Goal: Transaction & Acquisition: Purchase product/service

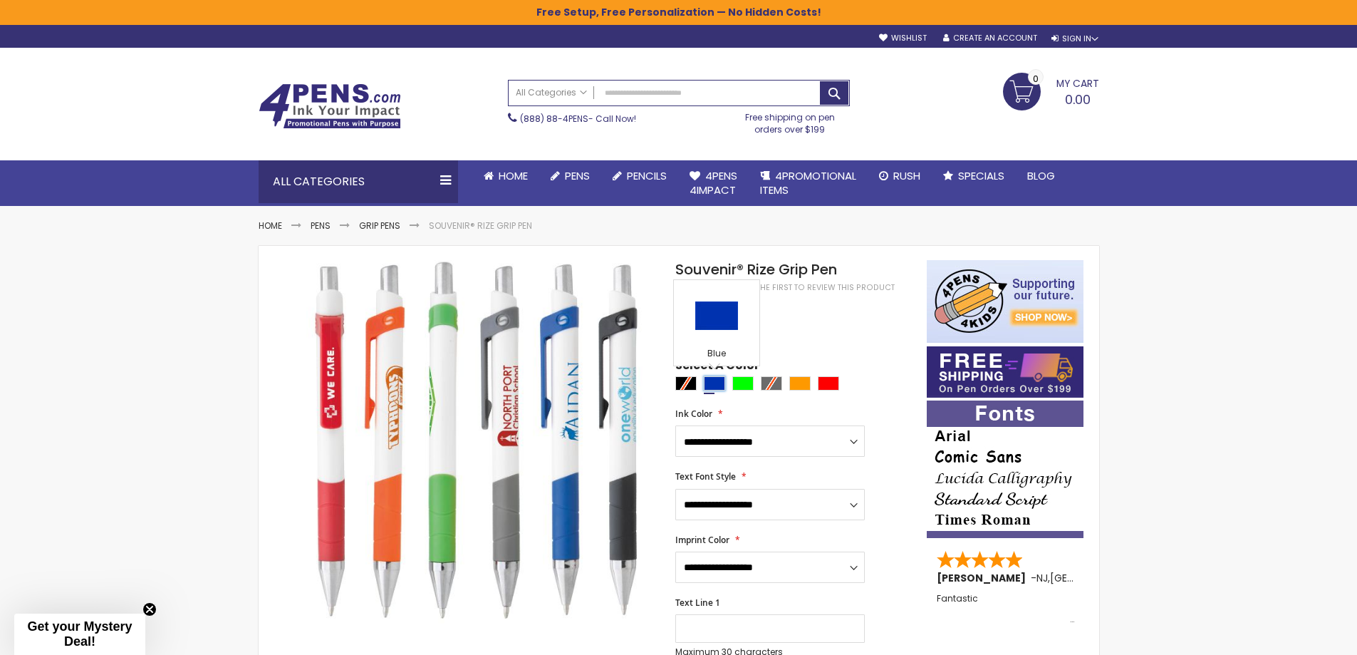
click at [709, 387] on div "Blue" at bounding box center [714, 383] width 21 height 14
type input "****"
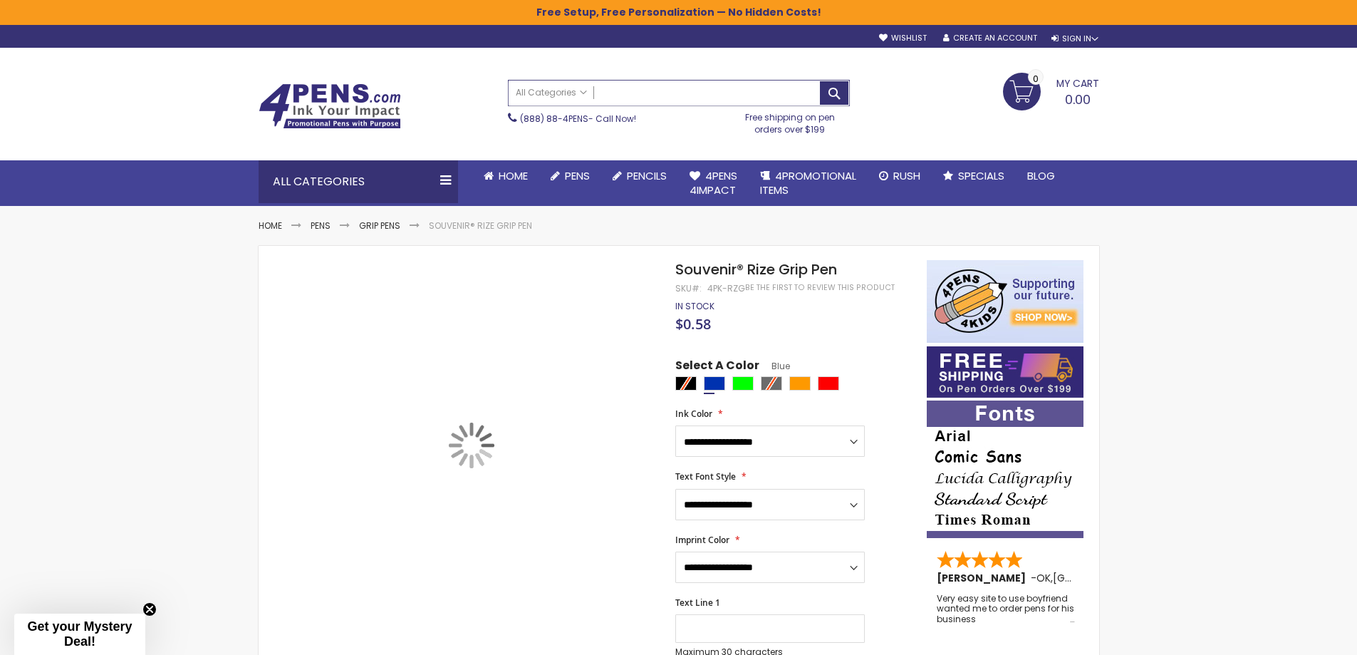
click at [631, 89] on input "Search" at bounding box center [679, 93] width 341 height 25
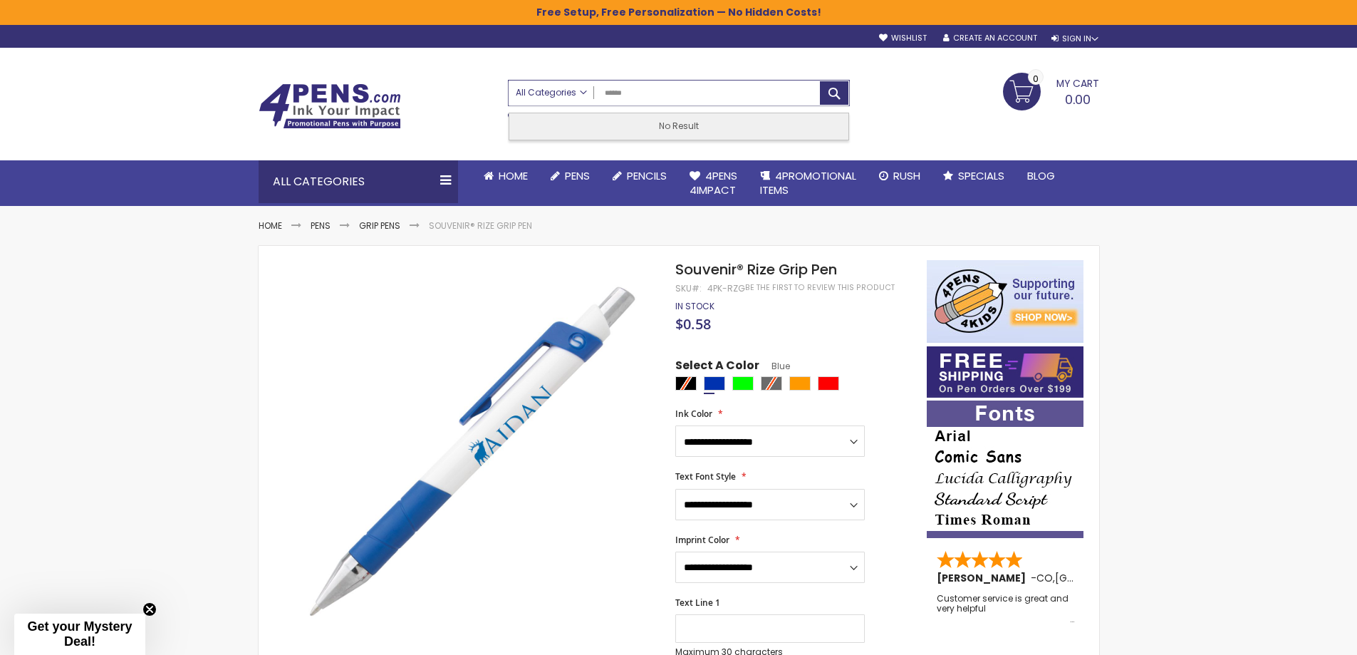
drag, startPoint x: 667, startPoint y: 91, endPoint x: 569, endPoint y: 92, distance: 98.3
click at [569, 92] on div "All Categories All Categories Pens Plastic Pens Metal Pens Grip Pens Laser Engr…" at bounding box center [679, 93] width 341 height 25
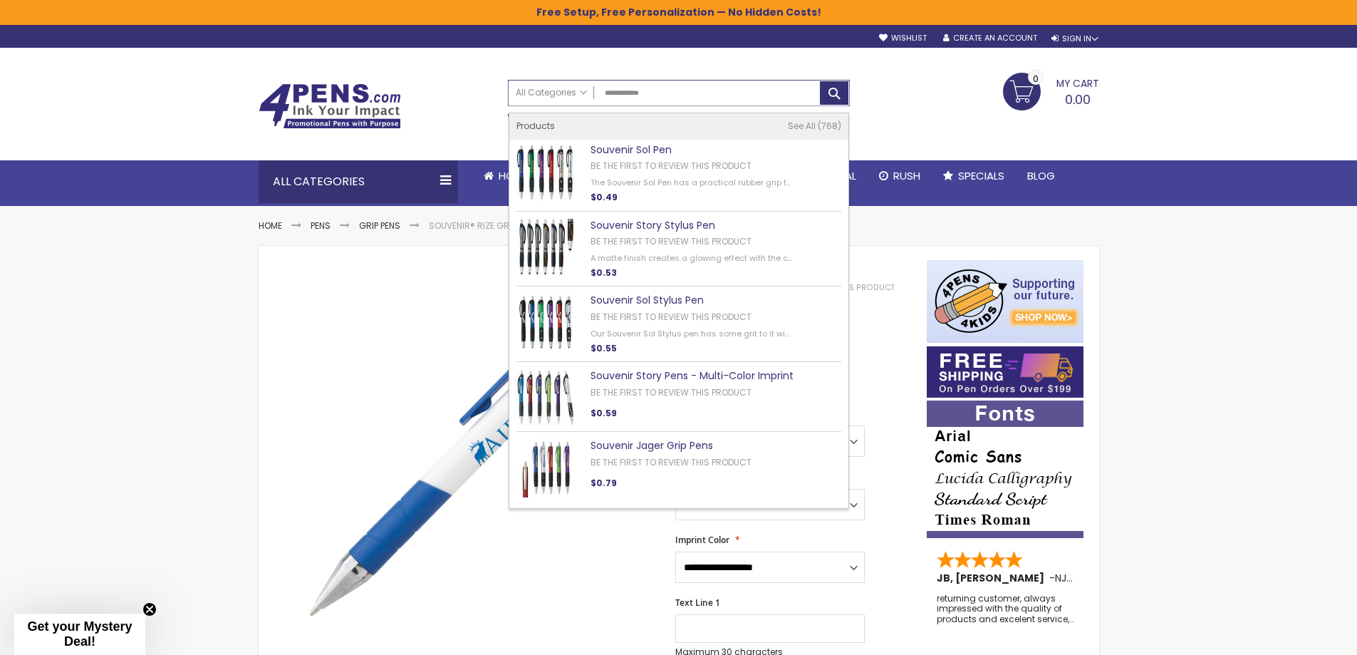
type input "**********"
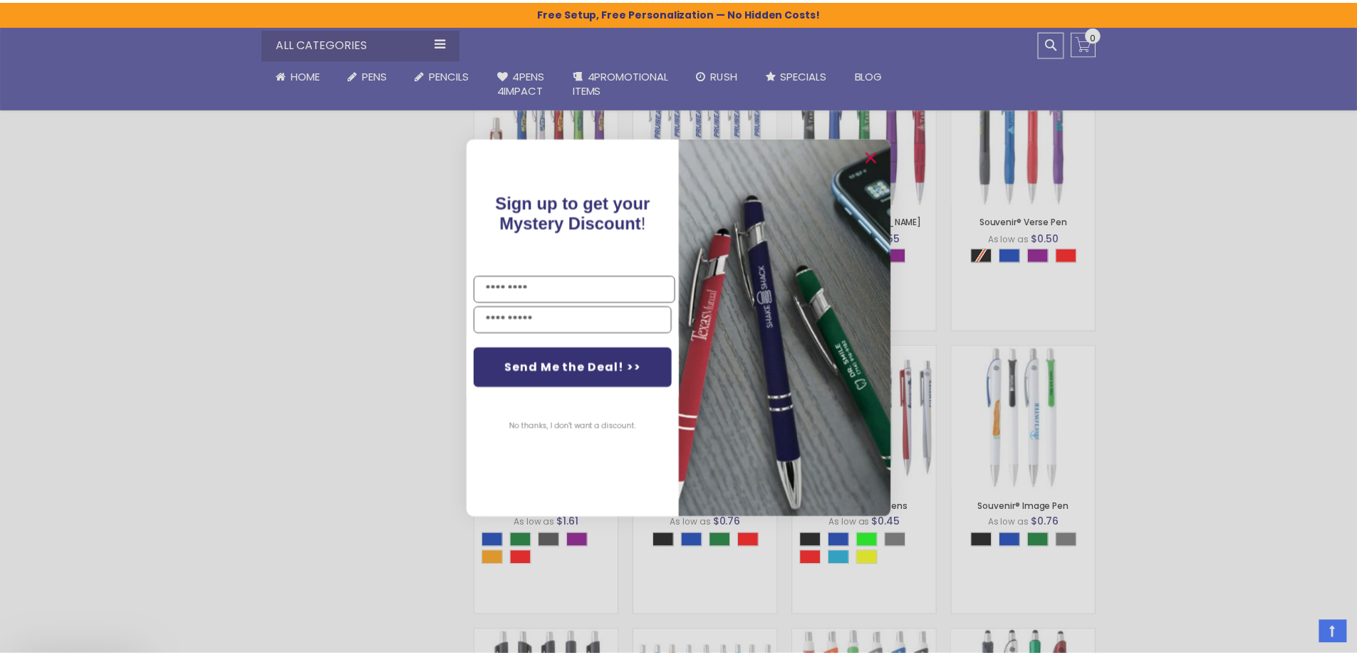
scroll to position [713, 0]
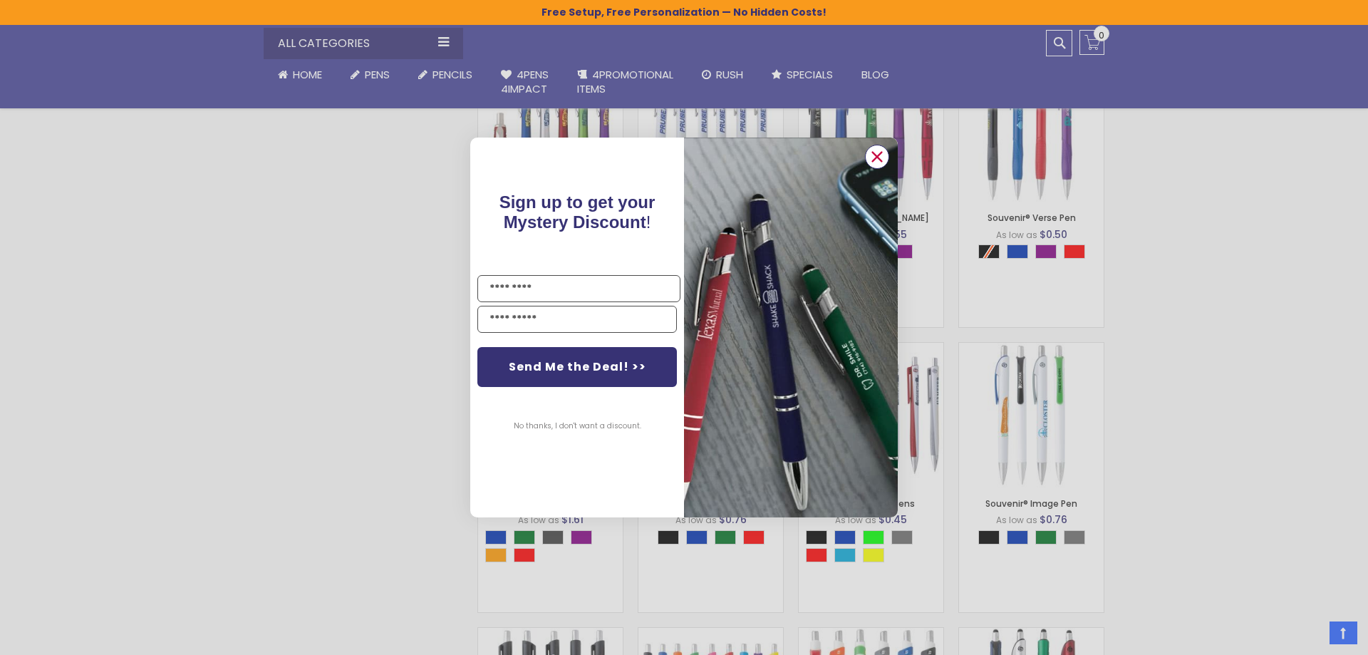
click at [881, 155] on circle "Close dialog" at bounding box center [876, 156] width 21 height 21
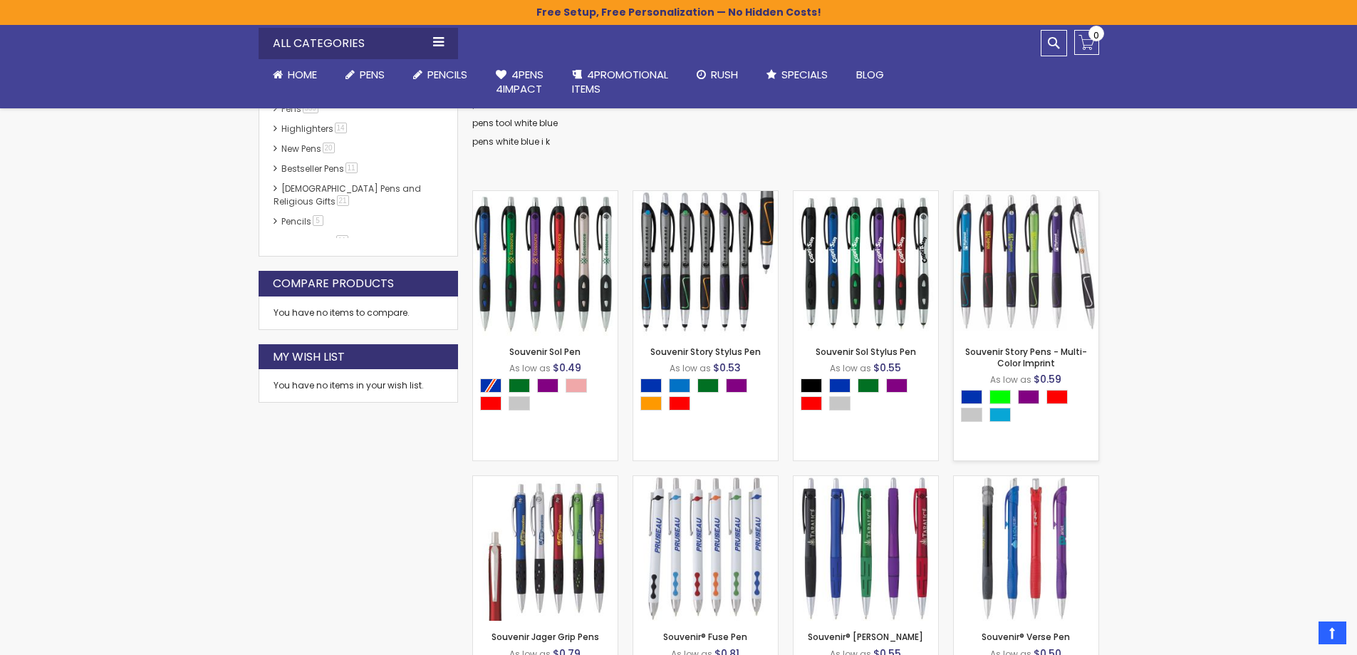
scroll to position [80, 0]
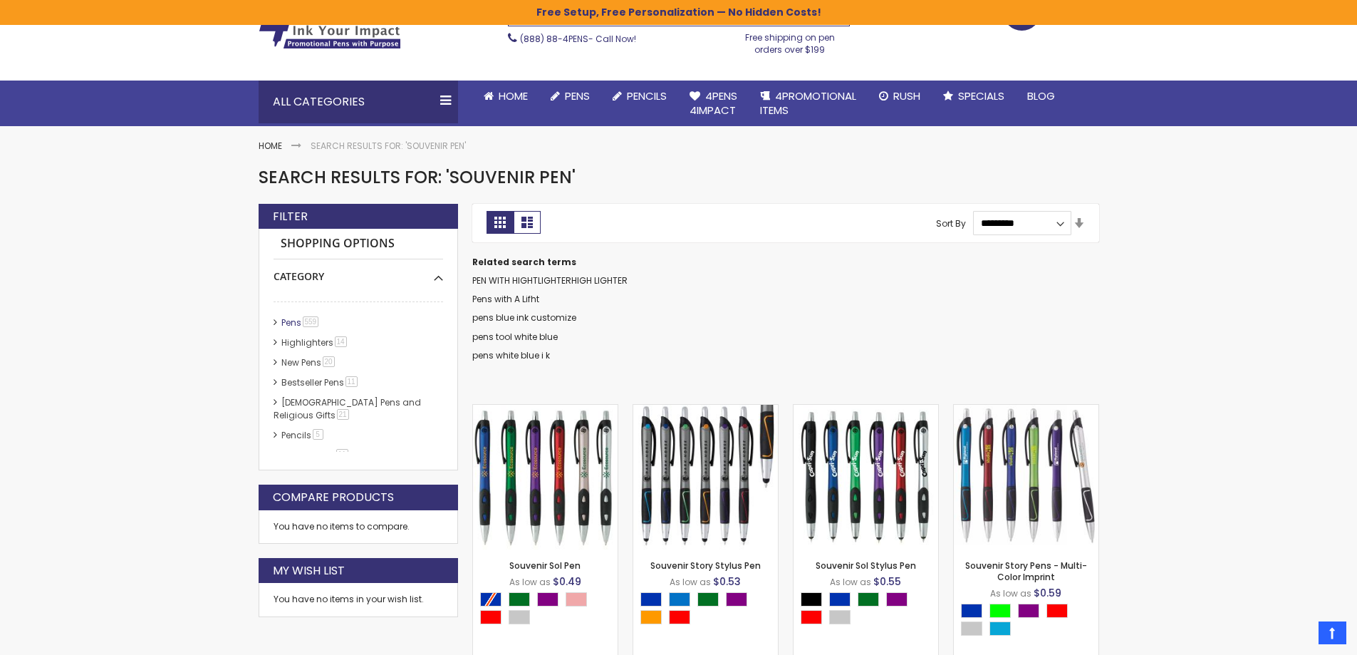
click at [298, 320] on link "Pens 559 item" at bounding box center [301, 322] width 46 height 12
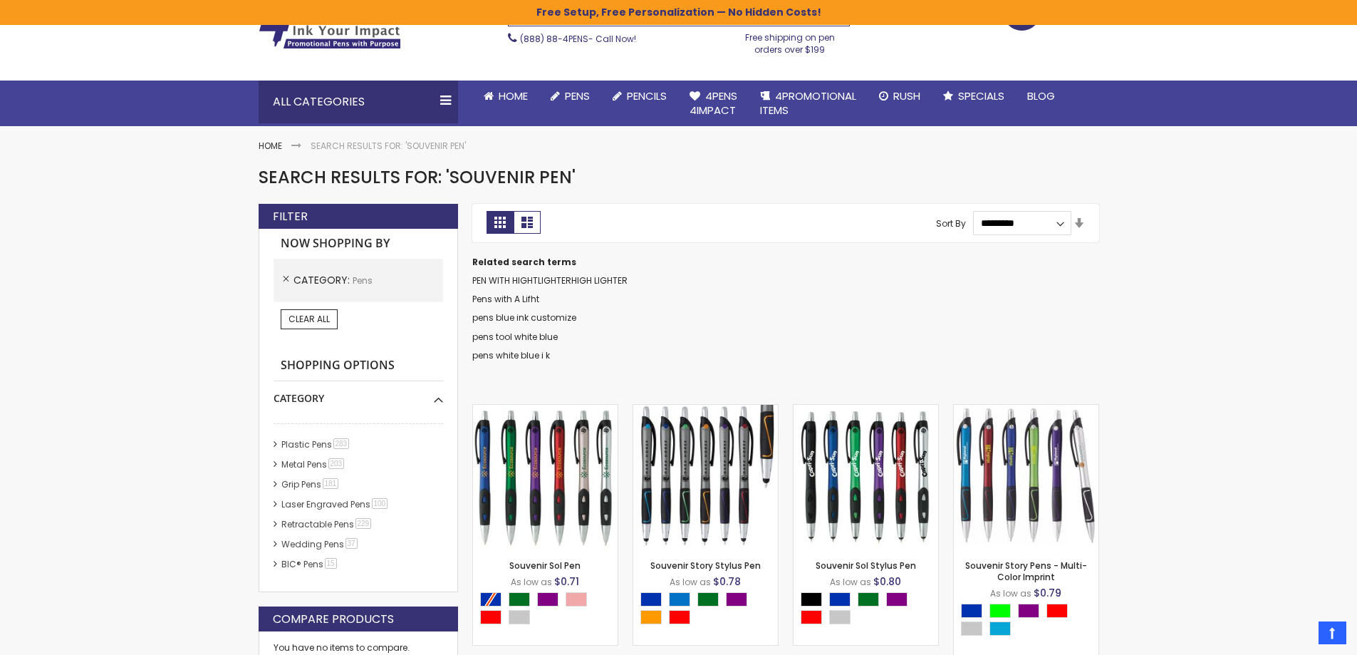
scroll to position [151, 0]
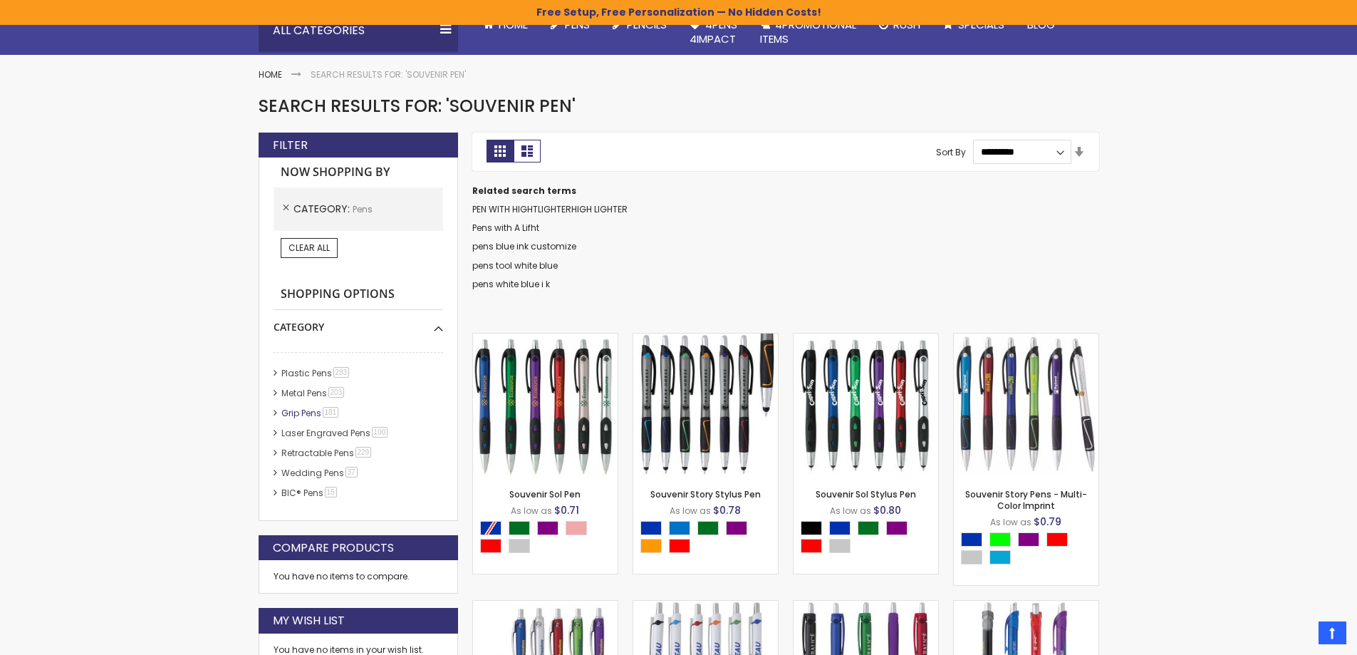
click at [324, 413] on span "181 item" at bounding box center [331, 412] width 16 height 11
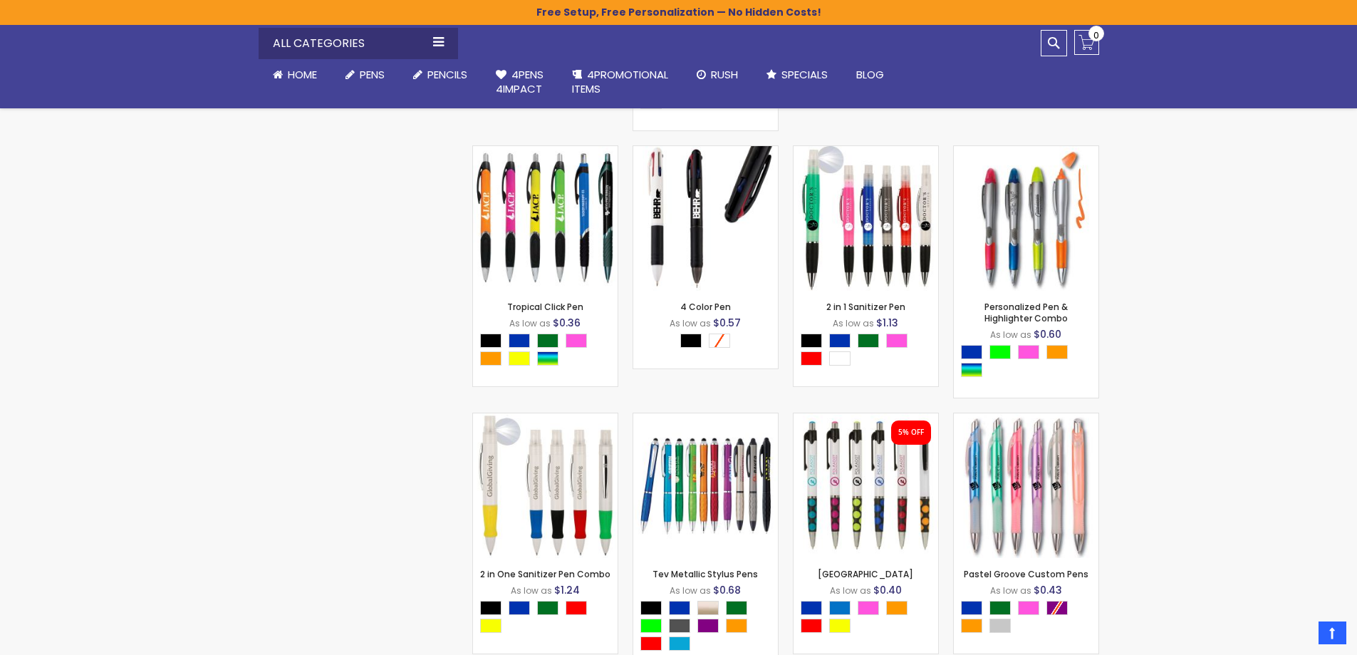
scroll to position [2289, 0]
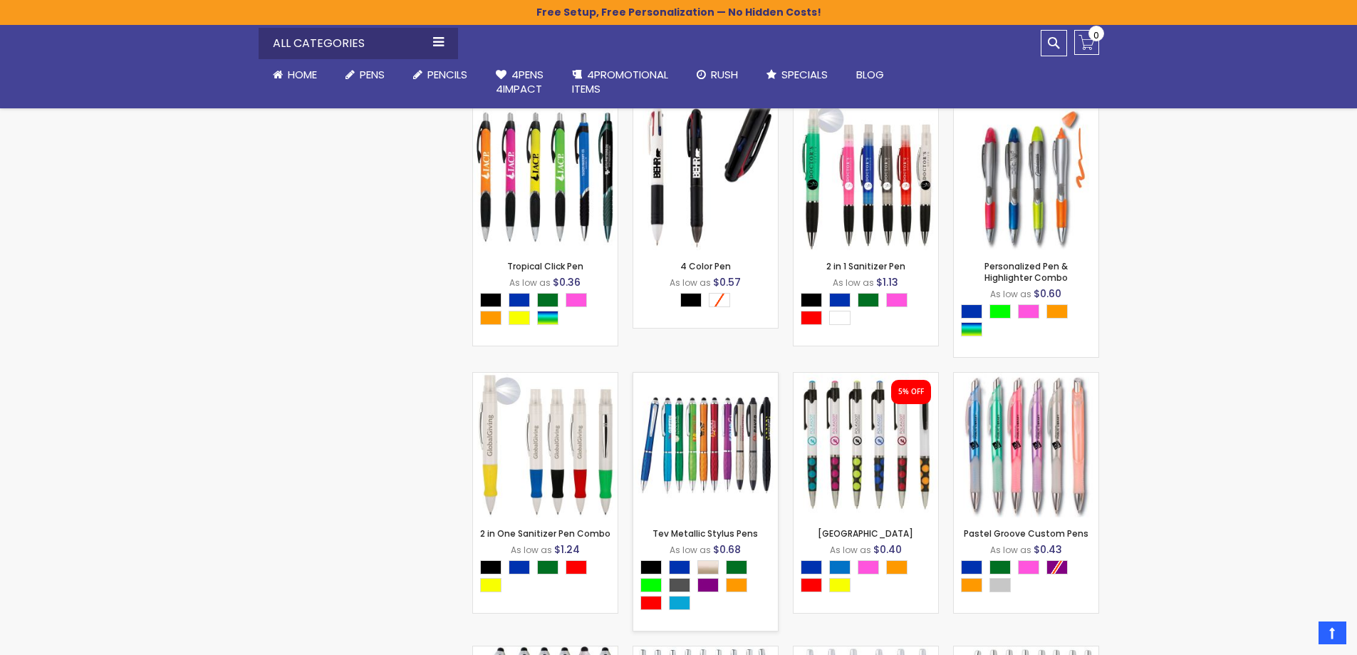
click at [728, 415] on img at bounding box center [705, 445] width 145 height 145
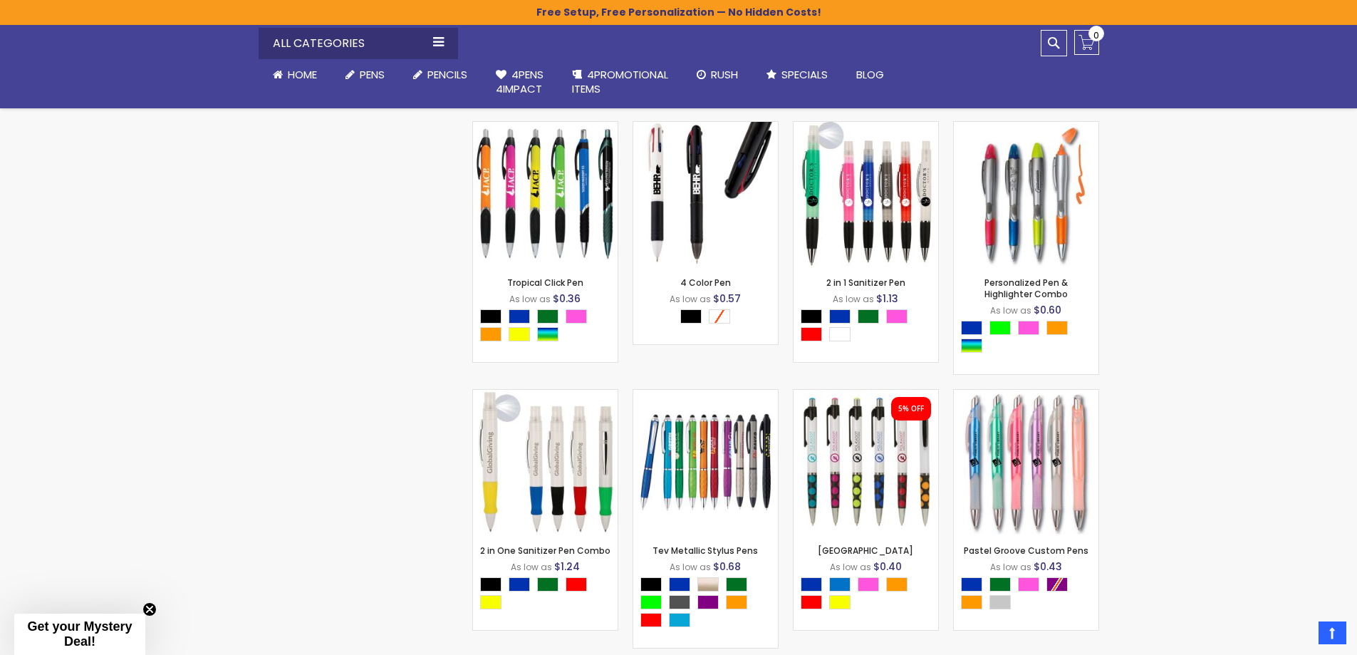
scroll to position [2376, 0]
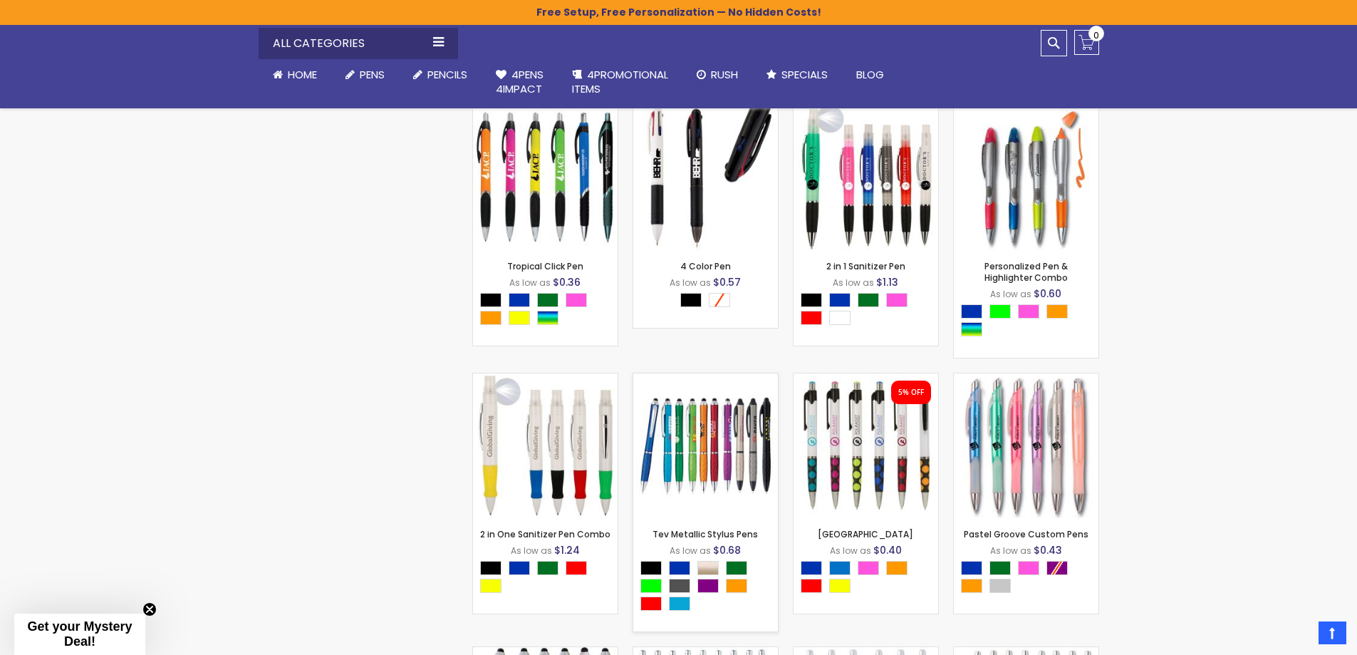
click at [708, 425] on img at bounding box center [705, 445] width 145 height 145
